Goal: Task Accomplishment & Management: Manage account settings

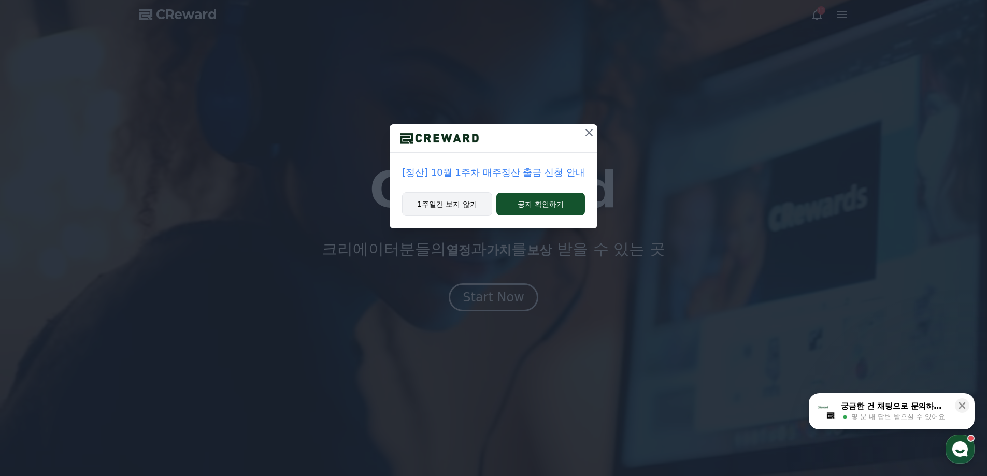
click at [467, 201] on button "1주일간 보지 않기" at bounding box center [447, 204] width 90 height 24
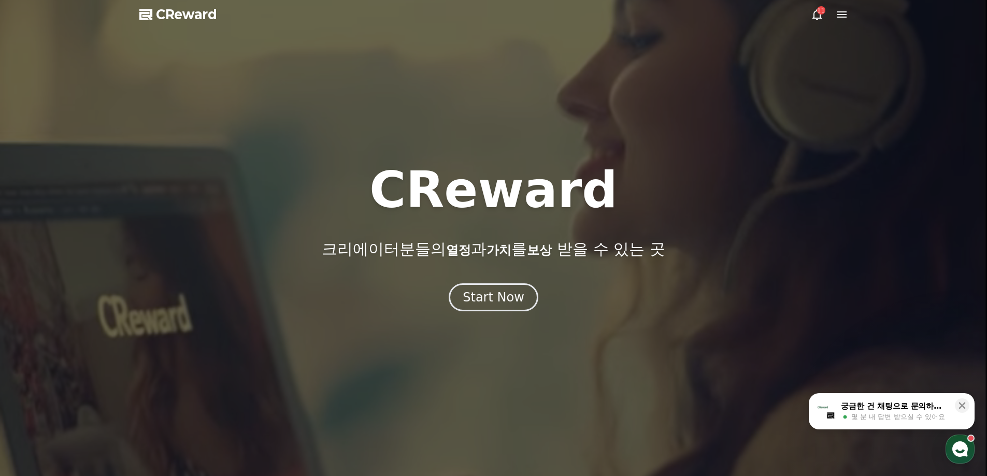
click at [825, 15] on div "11" at bounding box center [829, 14] width 37 height 12
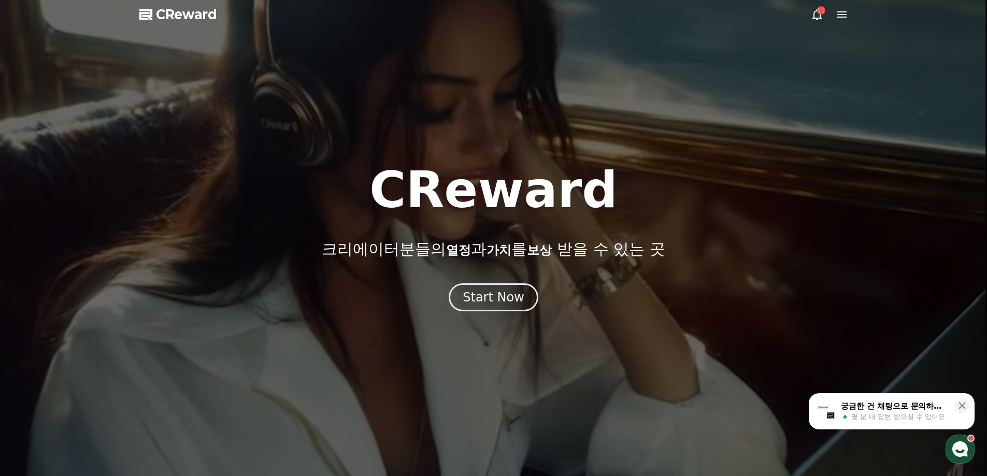
click at [819, 15] on icon at bounding box center [817, 14] width 12 height 12
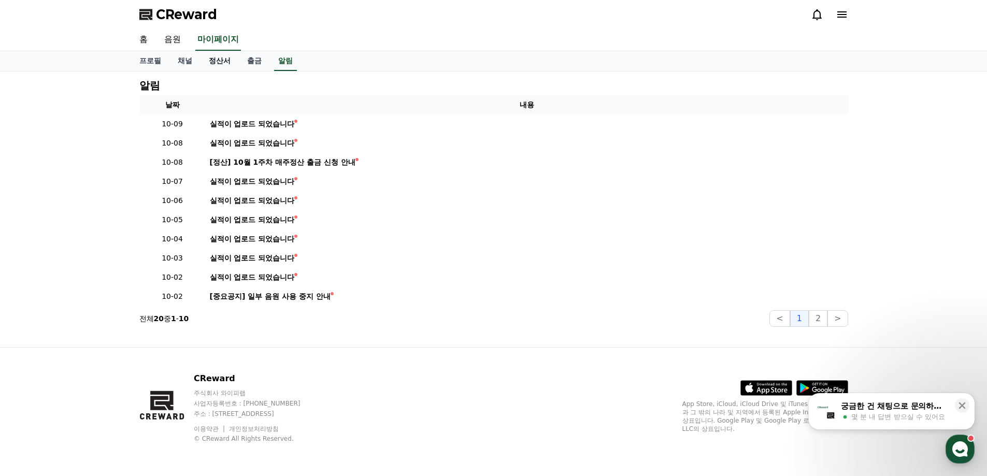
click at [210, 61] on link "정산서" at bounding box center [220, 61] width 38 height 20
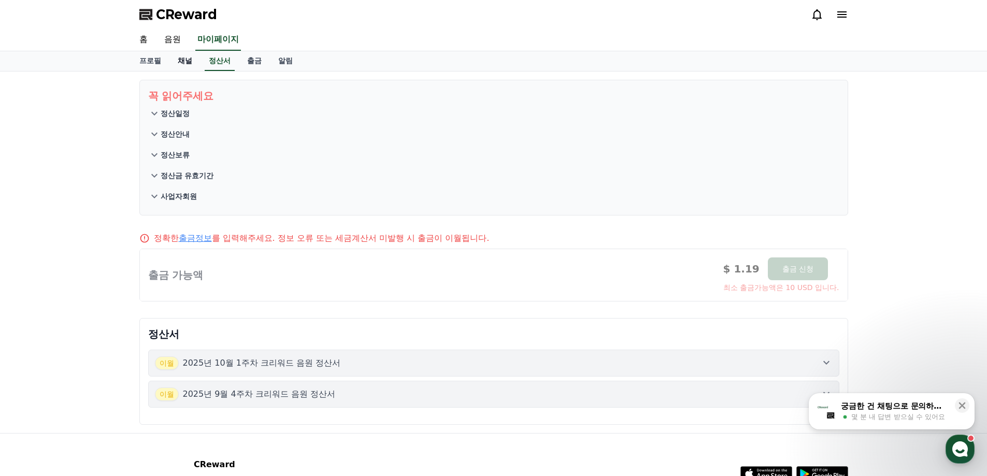
click at [179, 63] on link "채널" at bounding box center [184, 61] width 31 height 20
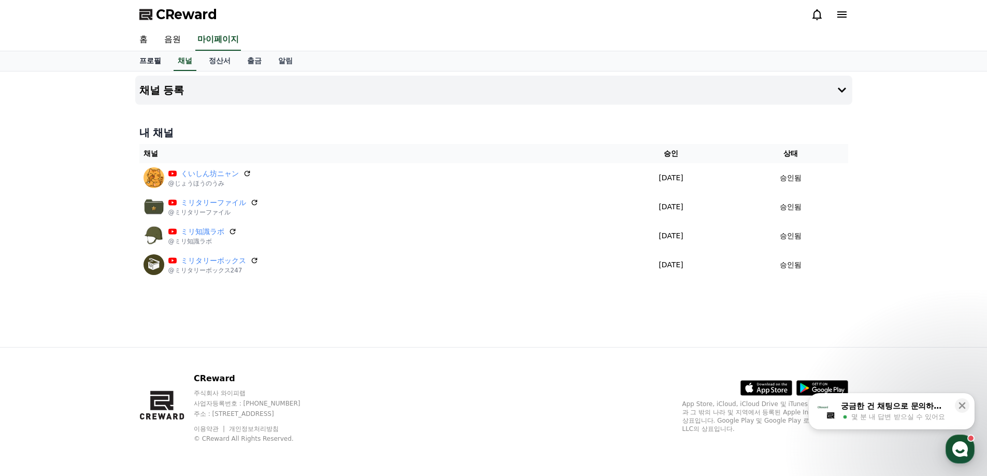
click at [154, 65] on link "프로필" at bounding box center [150, 61] width 38 height 20
select select "**********"
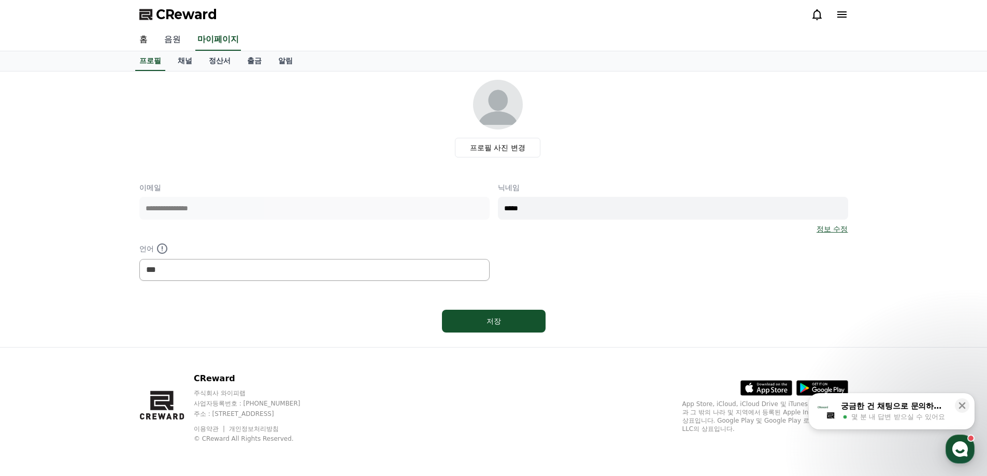
click at [168, 39] on link "음원" at bounding box center [172, 40] width 33 height 22
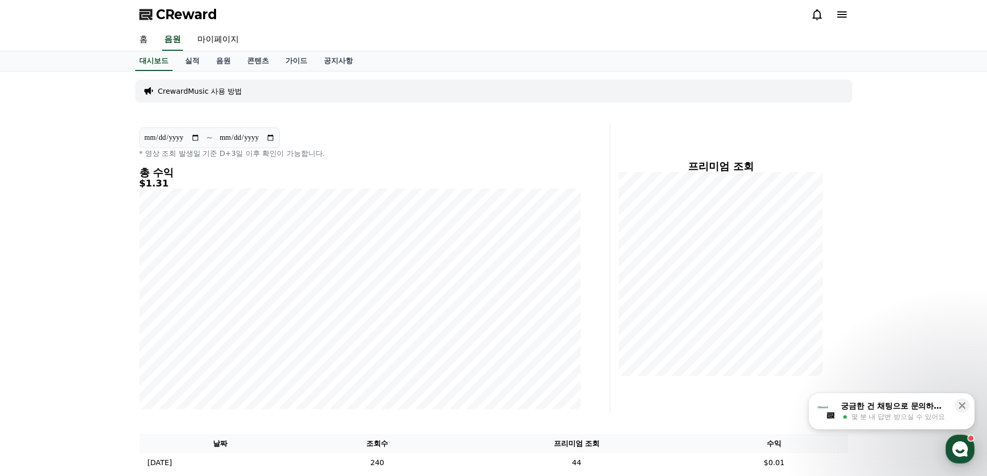
click at [149, 38] on link "홈" at bounding box center [143, 40] width 25 height 22
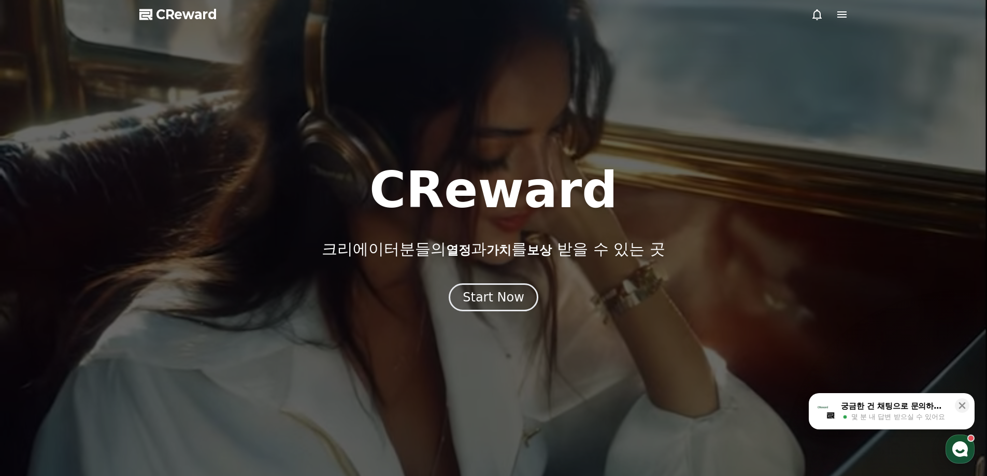
click at [809, 14] on div at bounding box center [493, 238] width 987 height 476
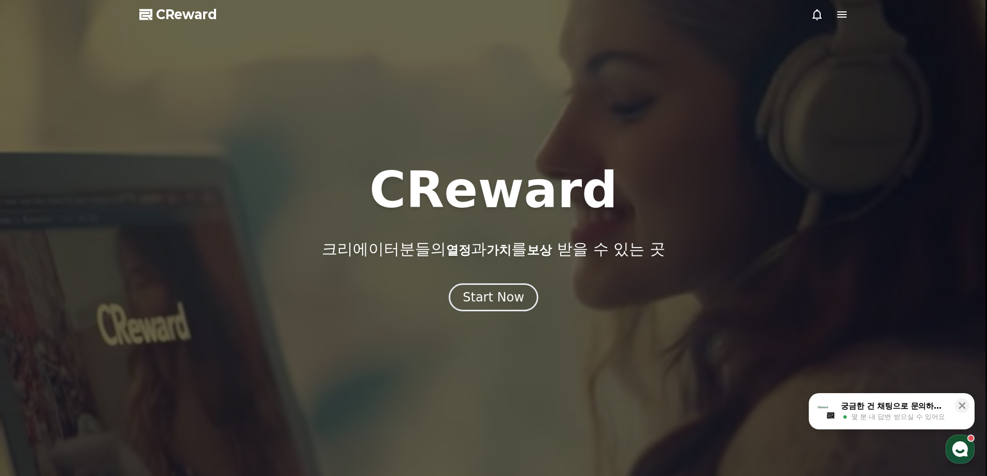
click at [811, 13] on icon at bounding box center [817, 14] width 12 height 12
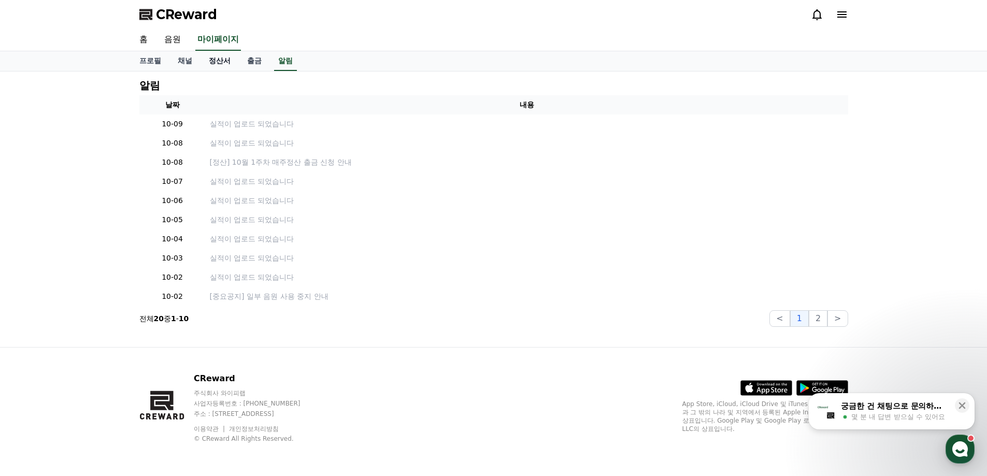
click at [234, 58] on link "정산서" at bounding box center [220, 61] width 38 height 20
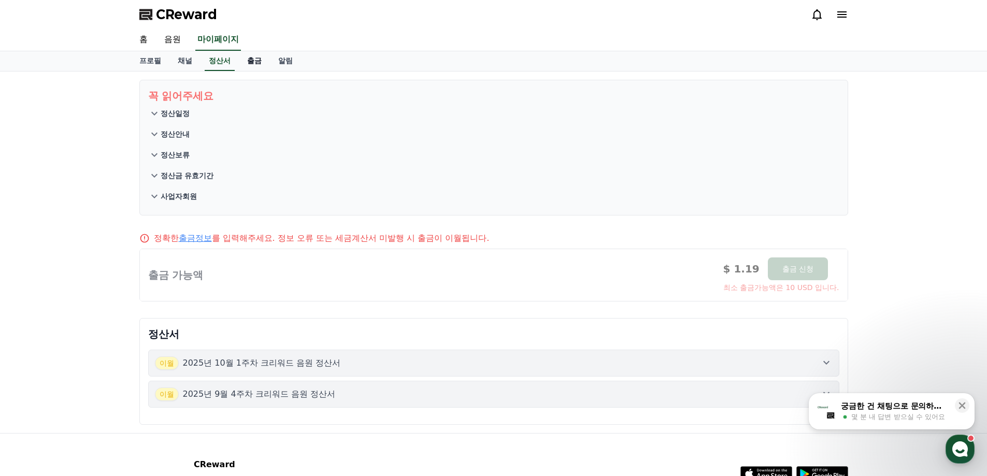
click at [247, 59] on link "출금" at bounding box center [254, 61] width 31 height 20
